Goal: Use online tool/utility: Utilize a website feature to perform a specific function

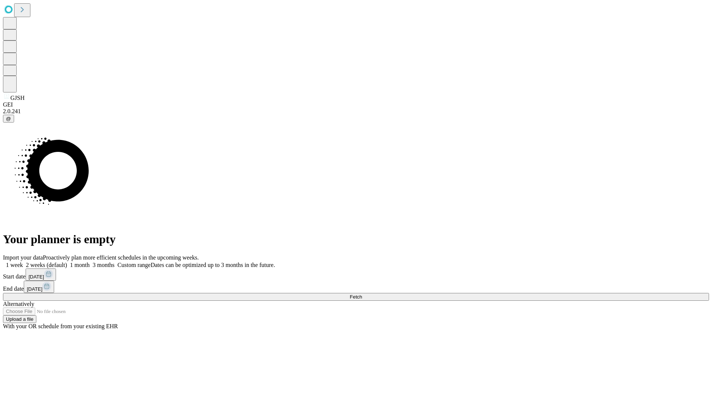
click at [362, 294] on span "Fetch" at bounding box center [356, 297] width 12 height 6
